Goal: Transaction & Acquisition: Download file/media

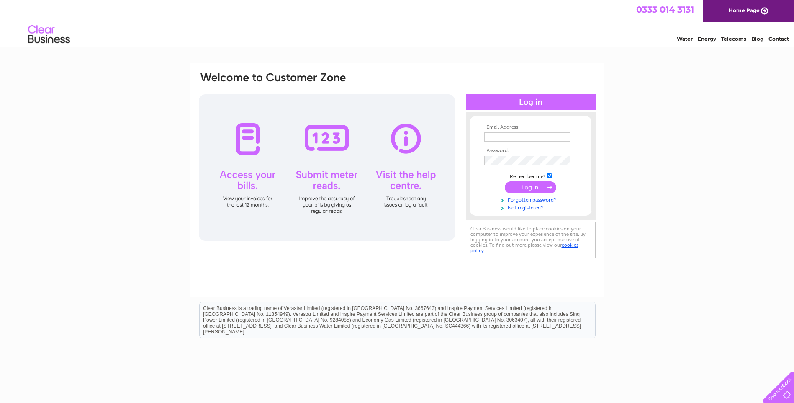
type input "[EMAIL_ADDRESS][DOMAIN_NAME]"
click at [535, 188] on input "submit" at bounding box center [530, 187] width 51 height 12
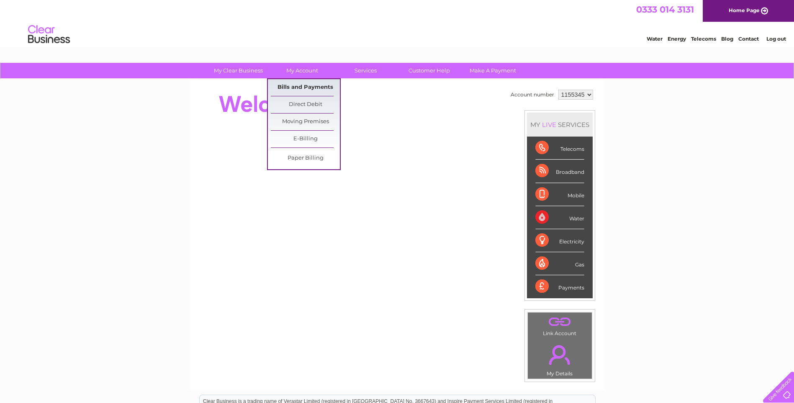
click at [313, 86] on link "Bills and Payments" at bounding box center [305, 87] width 69 height 17
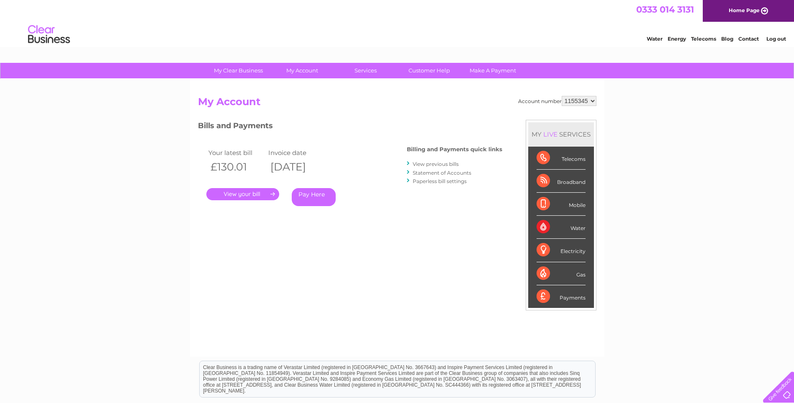
click at [267, 195] on link "." at bounding box center [242, 194] width 73 height 12
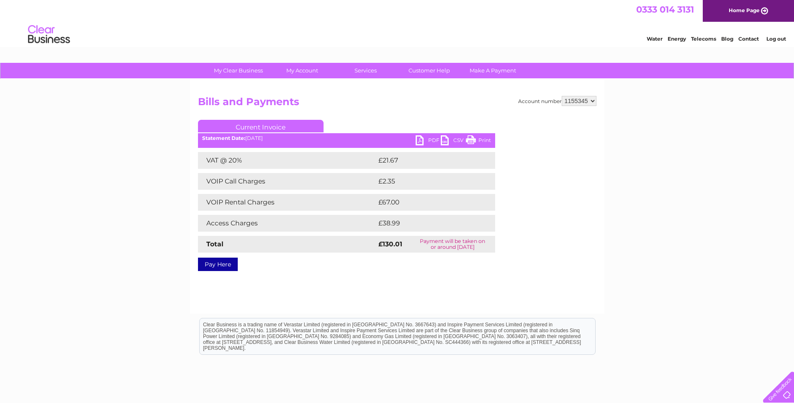
click at [423, 140] on link "PDF" at bounding box center [428, 141] width 25 height 12
